Goal: Information Seeking & Learning: Learn about a topic

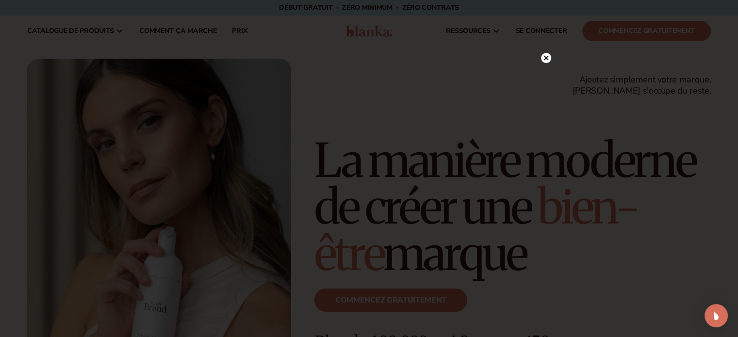
click at [546, 54] on circle at bounding box center [546, 58] width 10 height 10
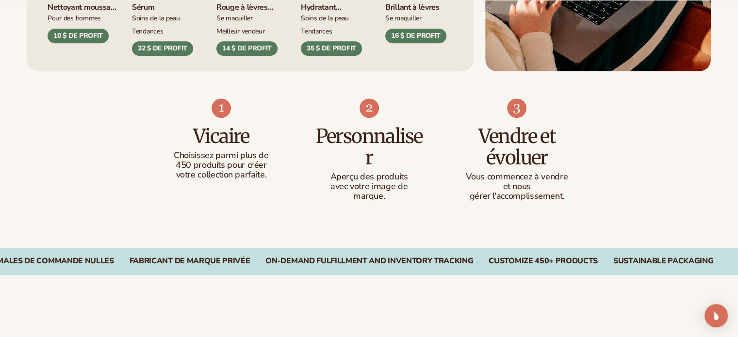
scroll to position [581, 0]
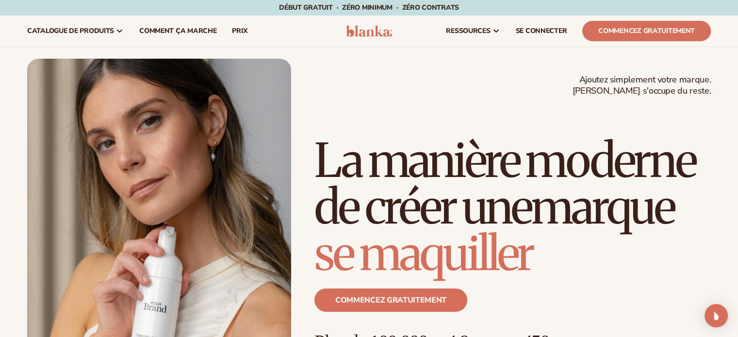
click at [372, 73] on div "Ajoutez simplement votre marque. Blanka s'occupe du reste. beauty,skin care,wel…" at bounding box center [368, 225] width 683 height 333
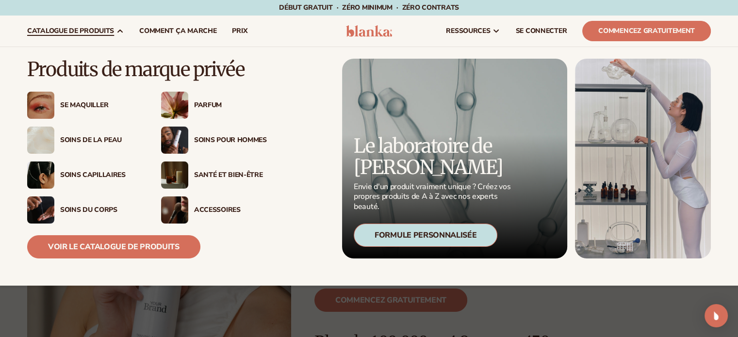
click at [87, 107] on font "Se maquiller" at bounding box center [84, 104] width 48 height 9
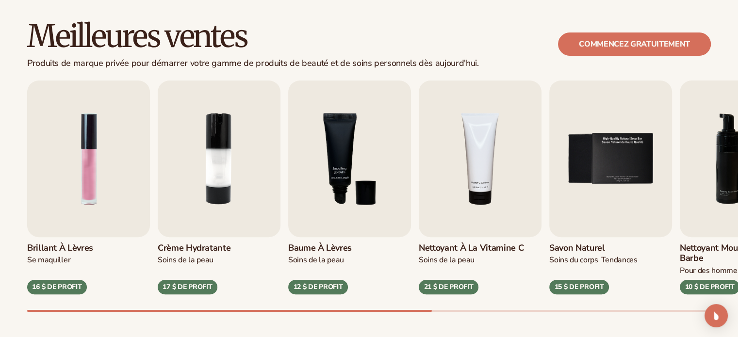
scroll to position [269, 0]
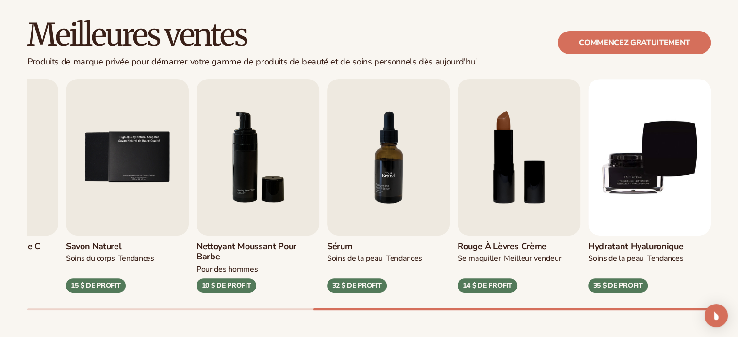
click at [389, 111] on img "7 / 9" at bounding box center [388, 157] width 123 height 157
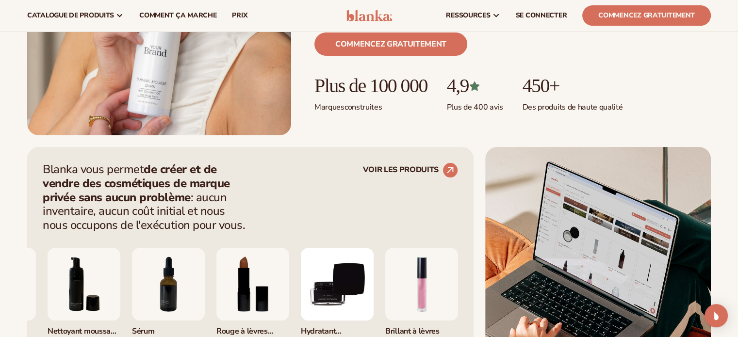
scroll to position [256, 0]
click at [446, 167] on circle at bounding box center [449, 170] width 21 height 21
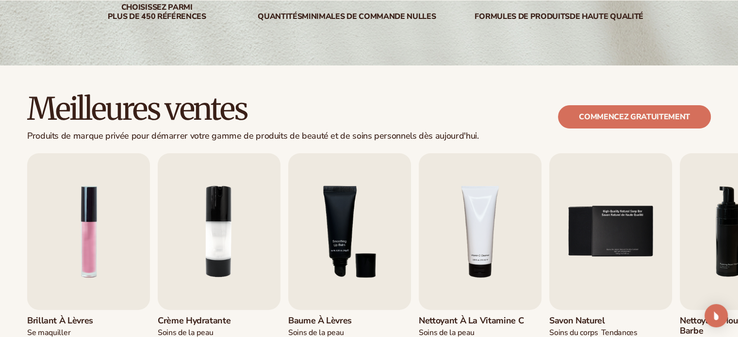
scroll to position [195, 0]
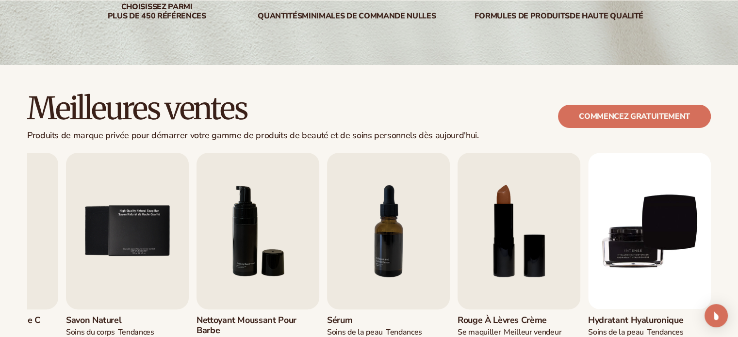
click at [434, 79] on div "Meilleures ventes Produits de marque privée pour démarrer votre gamme de produi…" at bounding box center [369, 248] width 738 height 366
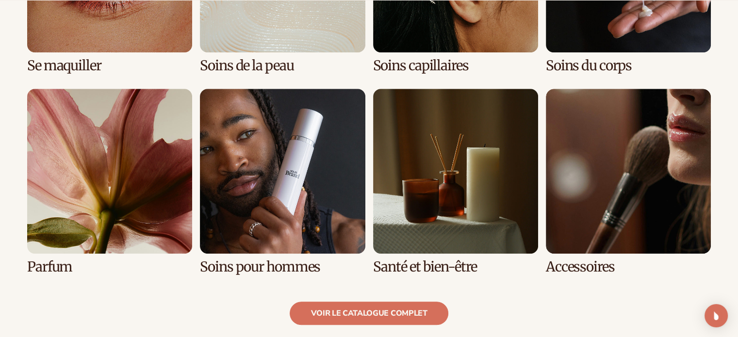
scroll to position [853, 0]
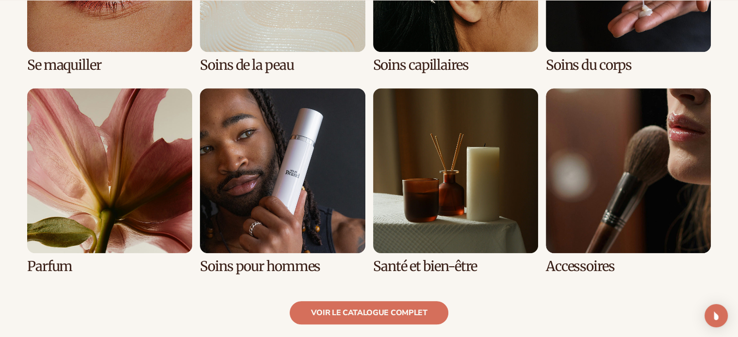
click at [597, 266] on link "8 / 8" at bounding box center [628, 181] width 165 height 186
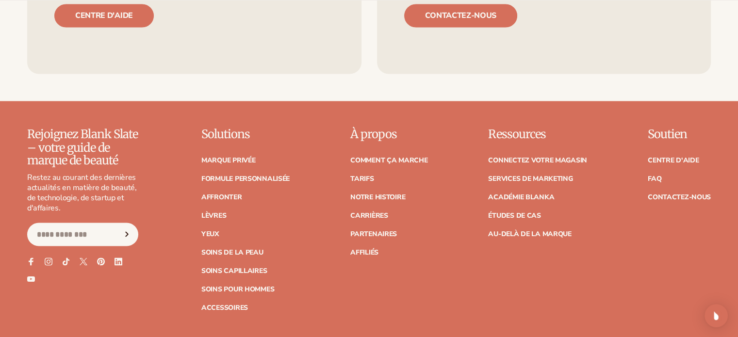
scroll to position [1695, 0]
click at [414, 155] on font "Comment ça marche" at bounding box center [388, 159] width 77 height 9
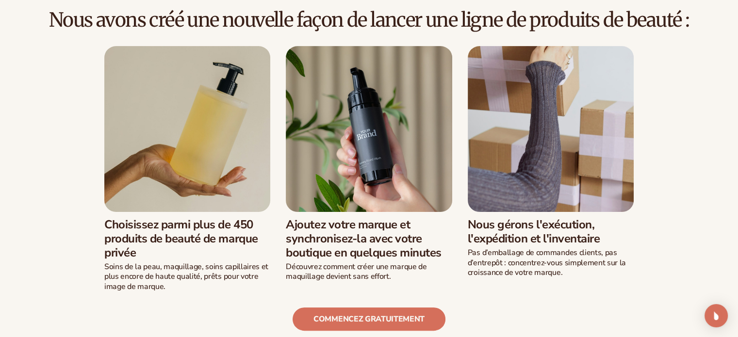
scroll to position [241, 0]
click at [414, 151] on img at bounding box center [369, 129] width 166 height 166
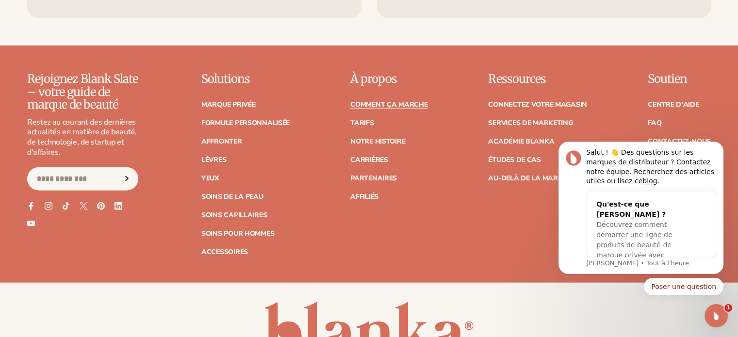
scroll to position [2282, 0]
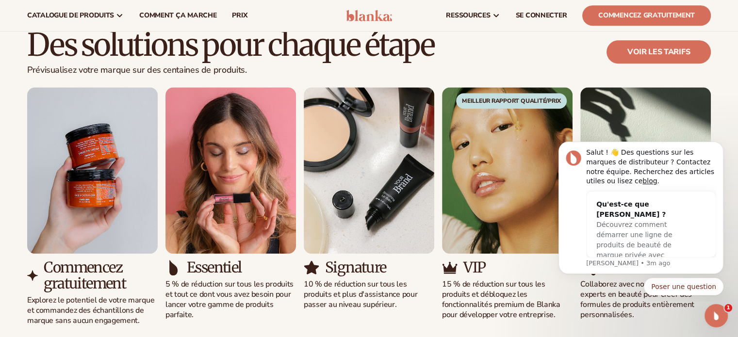
scroll to position [621, 0]
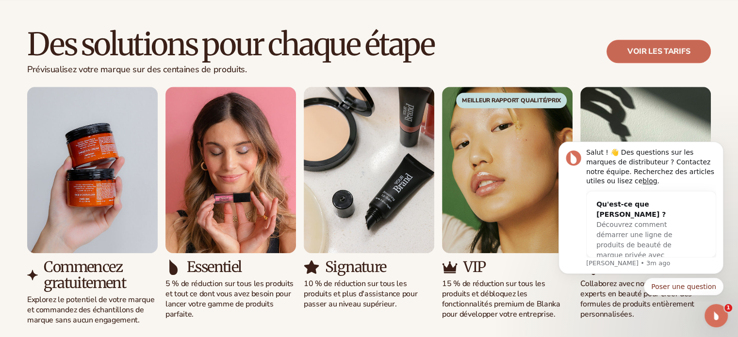
click at [667, 52] on font "Voir les tarifs" at bounding box center [658, 51] width 63 height 11
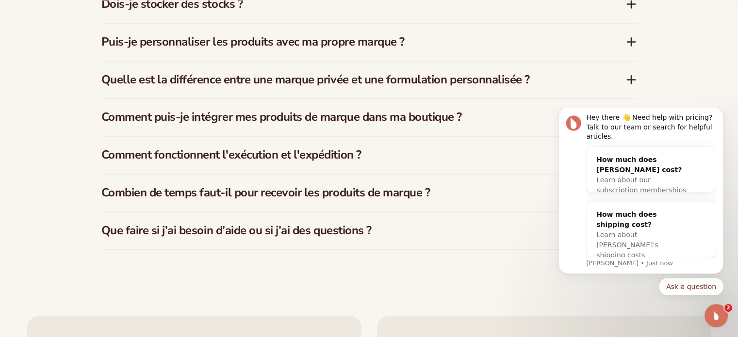
scroll to position [1544, 0]
